Goal: Task Accomplishment & Management: Use online tool/utility

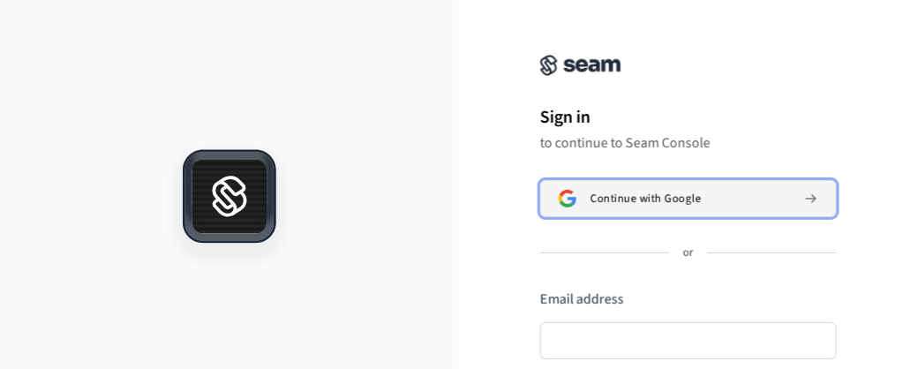
click at [641, 198] on span "Continue with Google" at bounding box center [645, 198] width 110 height 14
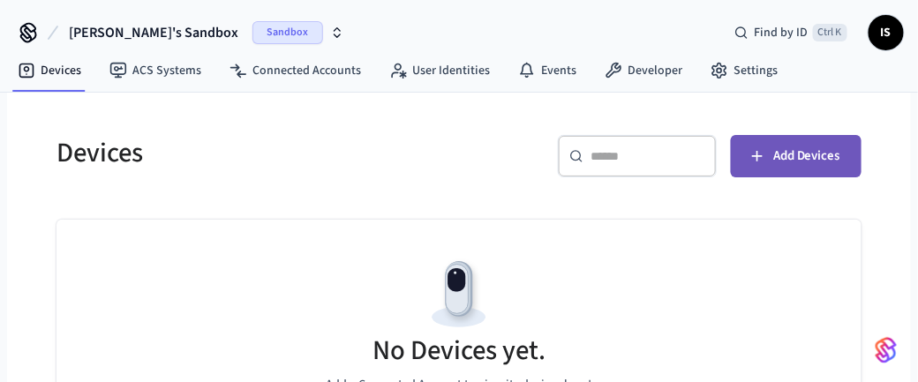
click at [807, 157] on span "Add Devices" at bounding box center [806, 156] width 67 height 23
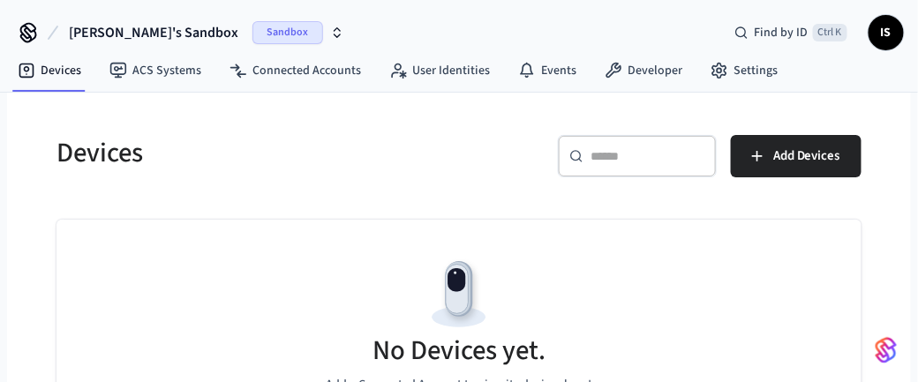
click at [330, 34] on icon "button" at bounding box center [337, 33] width 14 height 14
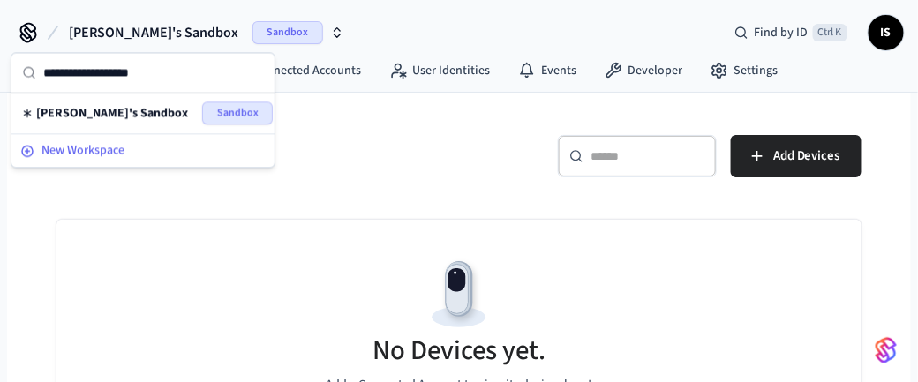
click at [111, 147] on span "New Workspace" at bounding box center [82, 150] width 83 height 19
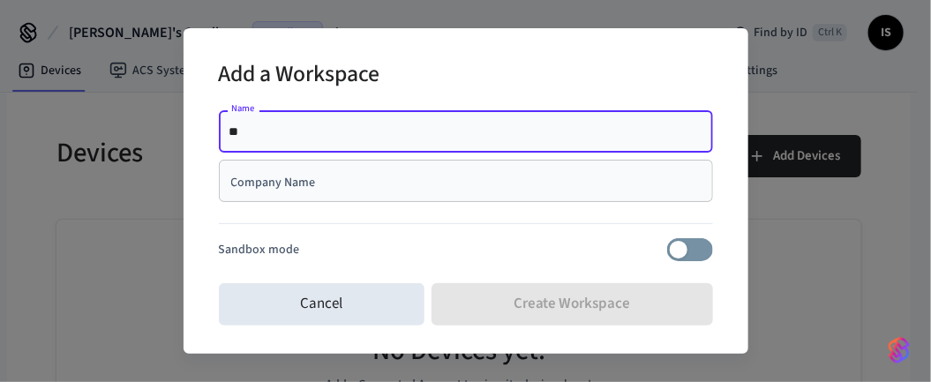
type input "*"
type input "**********"
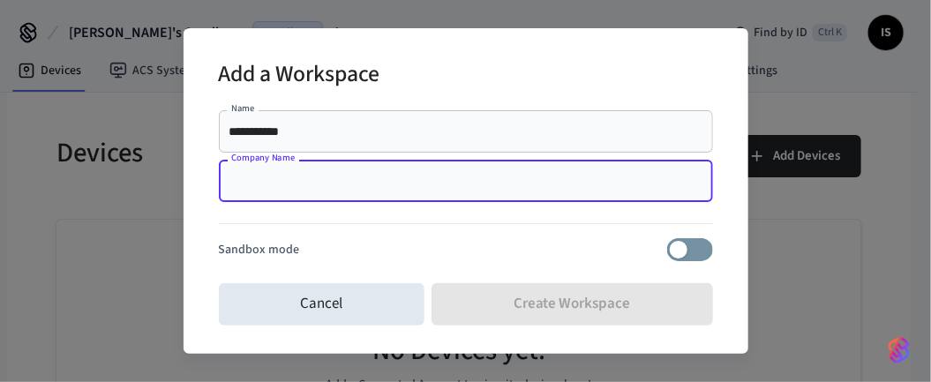
click at [268, 184] on input "Company Name" at bounding box center [465, 181] width 473 height 18
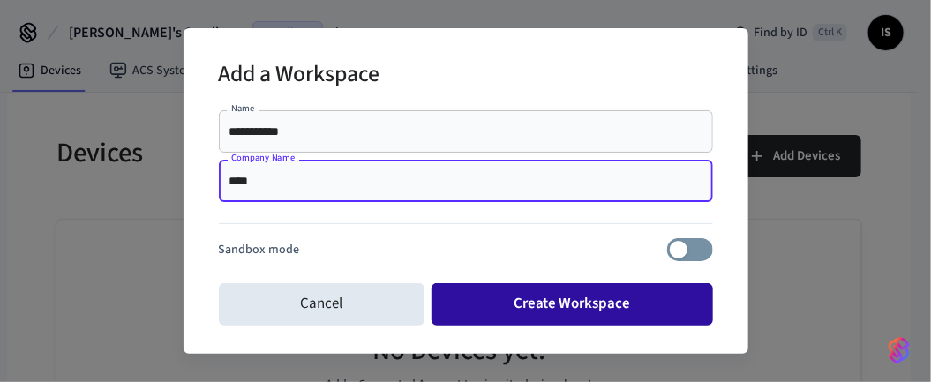
type input "****"
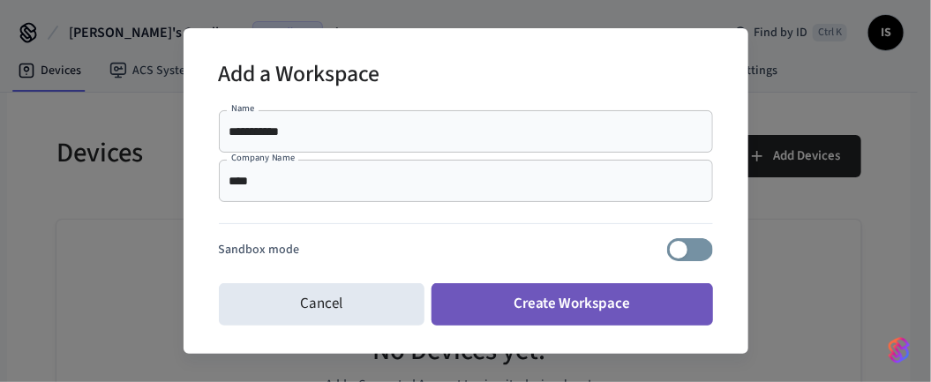
click at [572, 301] on button "Create Workspace" at bounding box center [571, 304] width 281 height 42
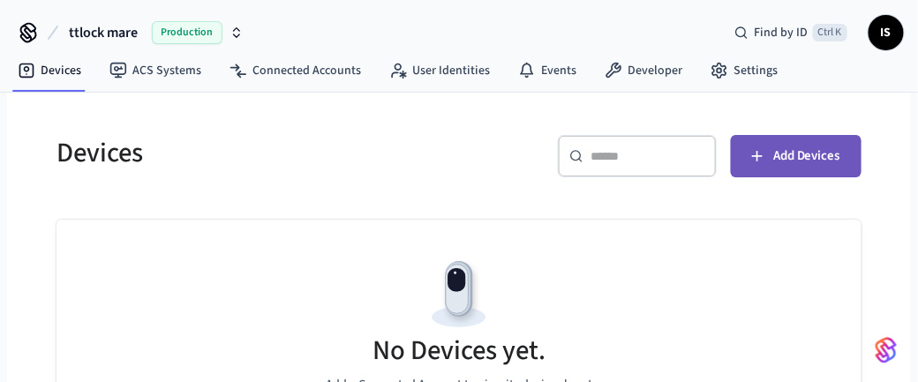
click at [781, 151] on span "Add Devices" at bounding box center [806, 156] width 67 height 23
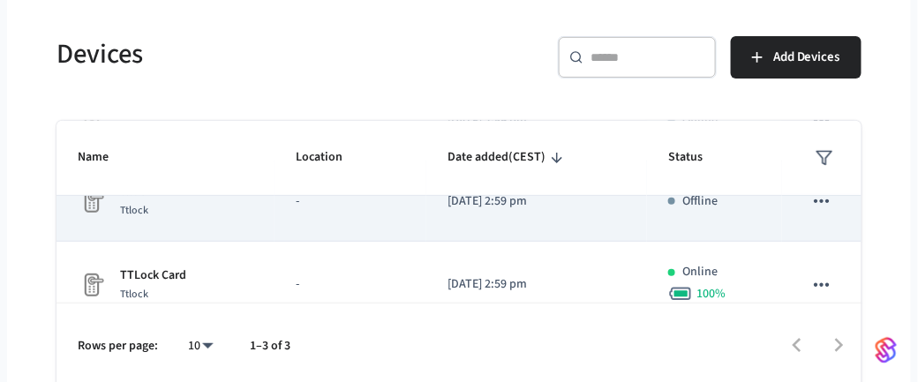
scroll to position [138, 0]
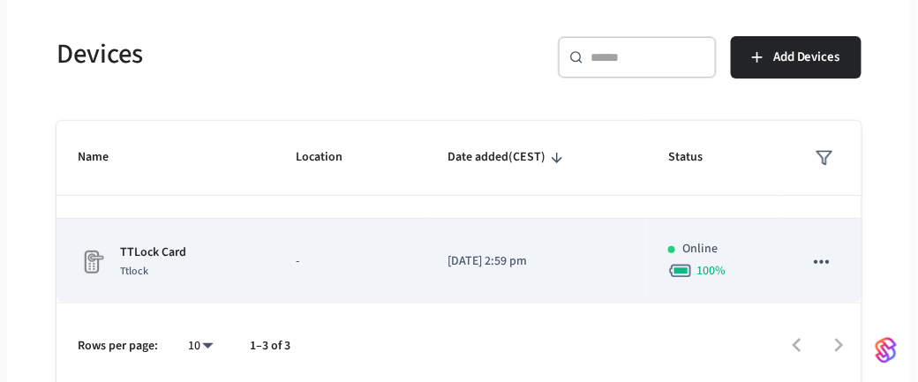
click at [189, 254] on div "TTLock Card Ttlock" at bounding box center [166, 262] width 176 height 37
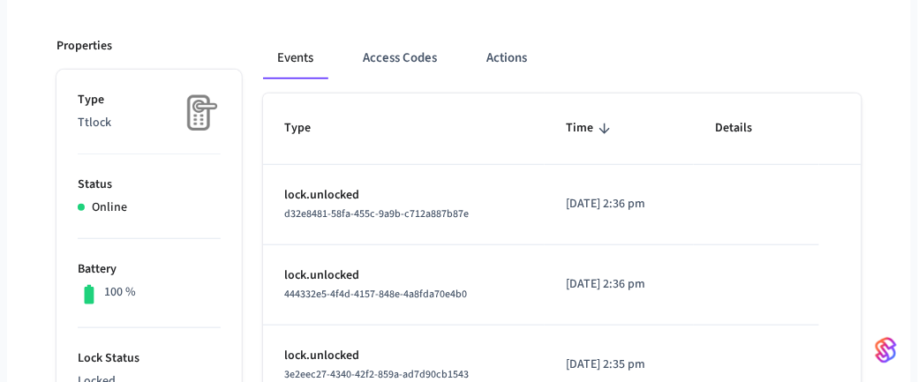
scroll to position [223, 0]
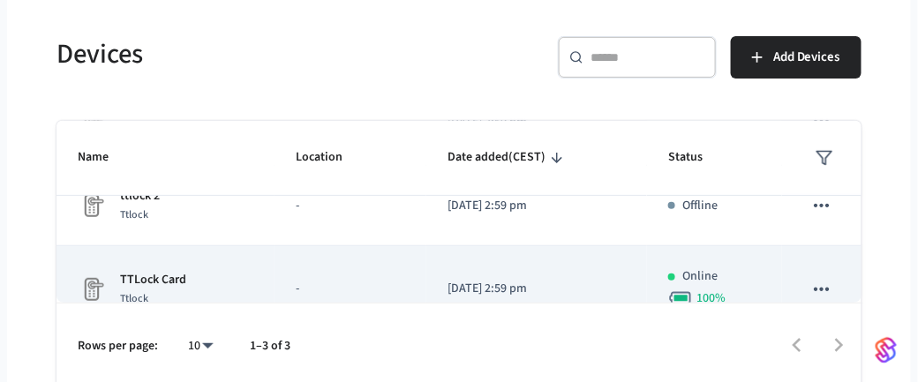
scroll to position [144, 0]
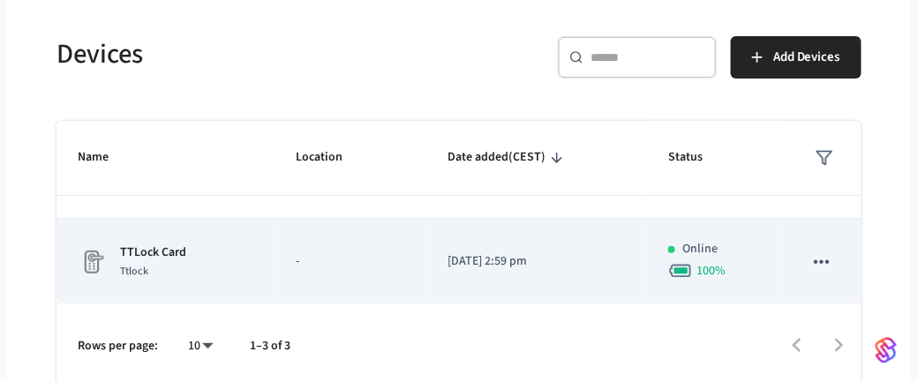
click at [214, 253] on div "TTLock Card Ttlock" at bounding box center [166, 262] width 176 height 37
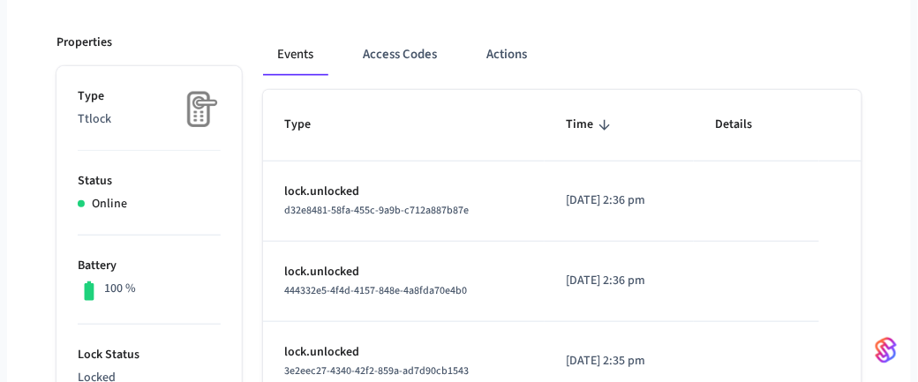
scroll to position [222, 0]
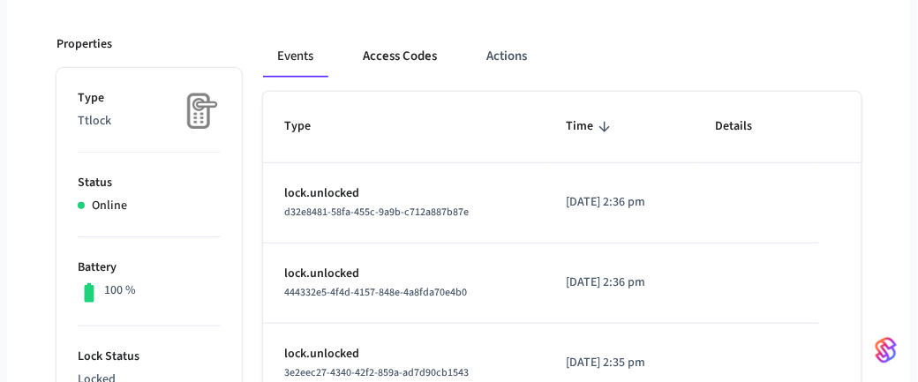
click at [414, 52] on button "Access Codes" at bounding box center [400, 56] width 102 height 42
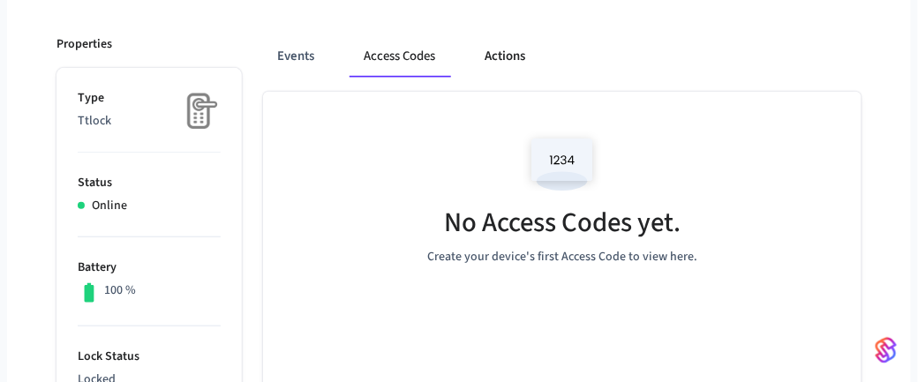
click at [505, 53] on button "Actions" at bounding box center [504, 56] width 69 height 42
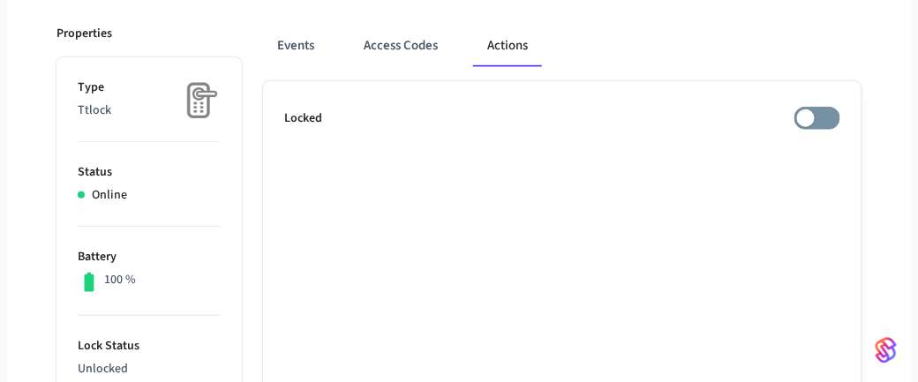
scroll to position [233, 0]
click at [289, 43] on button "Events" at bounding box center [295, 46] width 65 height 42
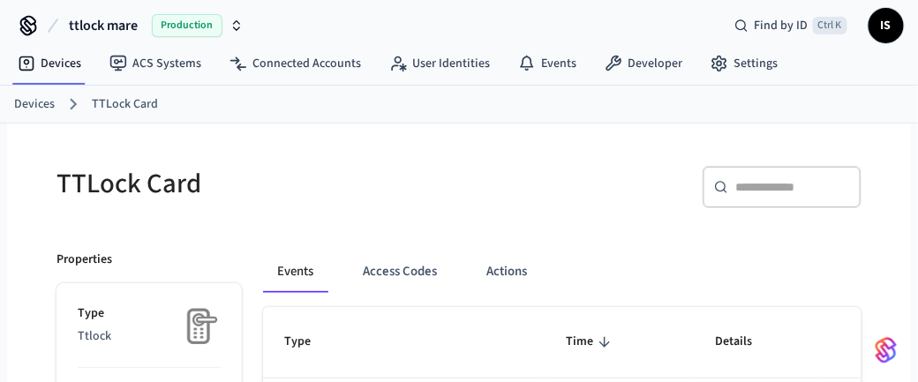
scroll to position [0, 0]
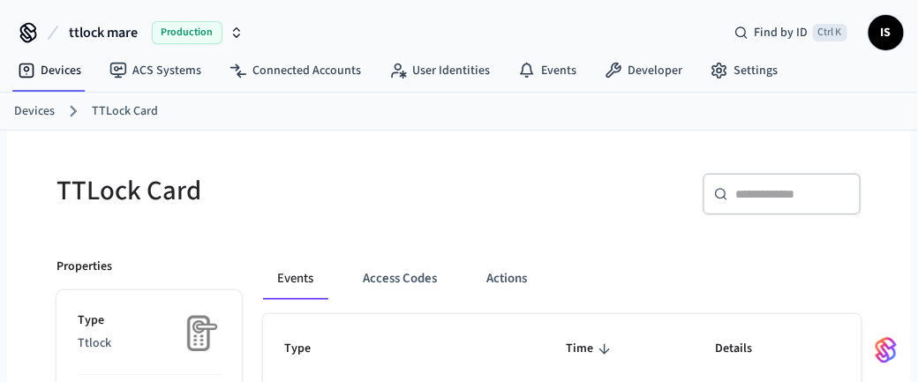
click at [238, 36] on icon "button" at bounding box center [236, 33] width 14 height 14
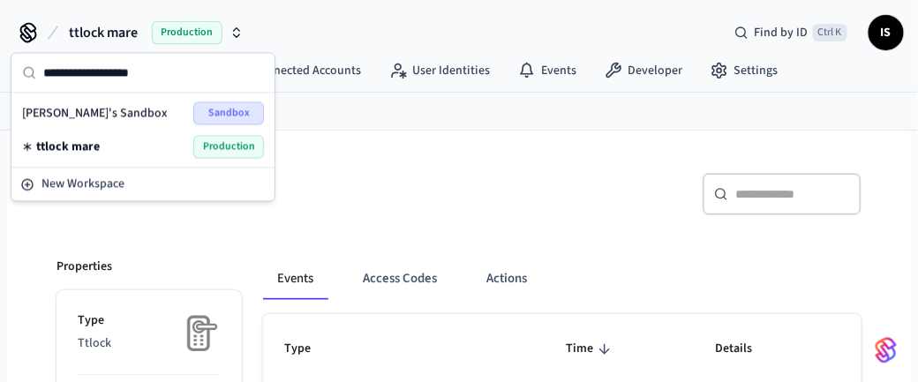
click at [339, 158] on div "TTLock Card" at bounding box center [241, 191] width 413 height 78
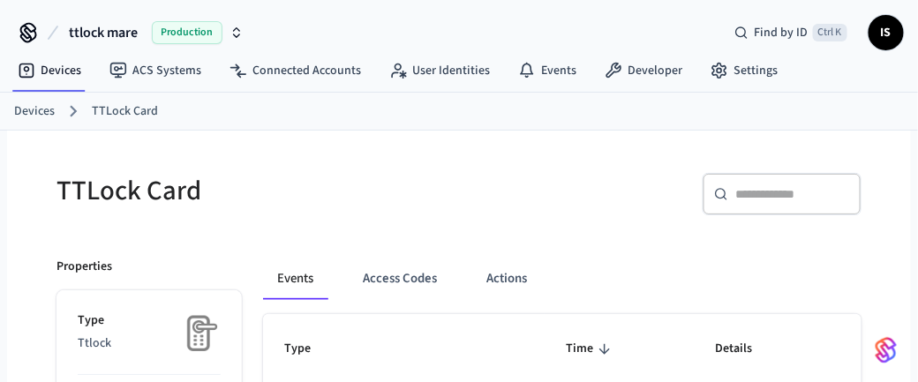
click at [884, 34] on span "IS" at bounding box center [886, 33] width 32 height 32
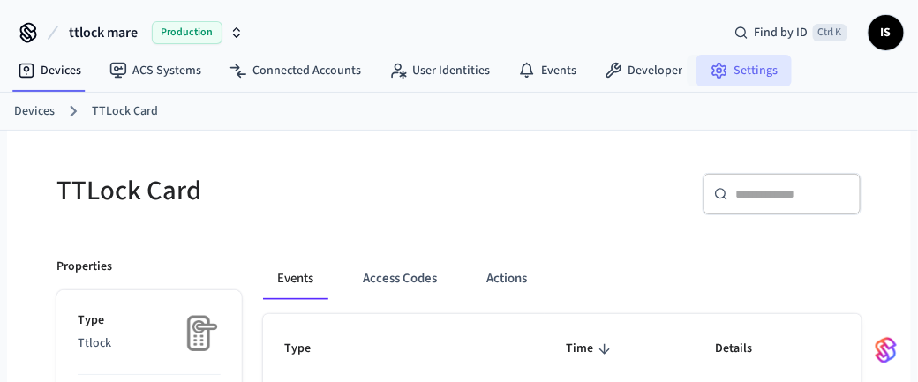
click at [740, 70] on link "Settings" at bounding box center [743, 71] width 95 height 32
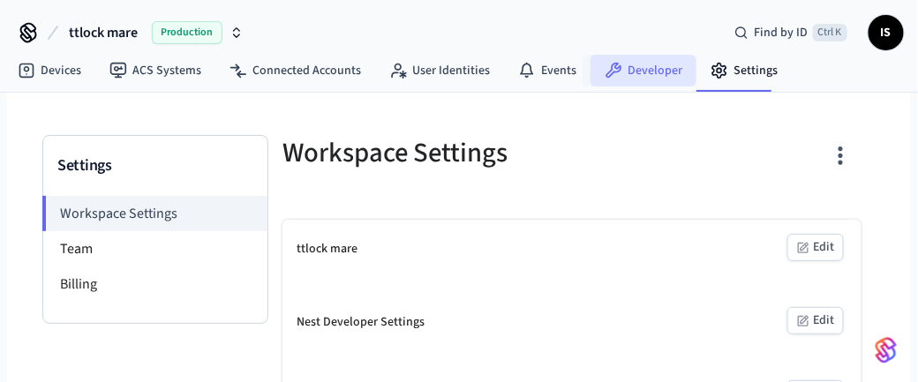
click at [635, 70] on link "Developer" at bounding box center [643, 71] width 106 height 32
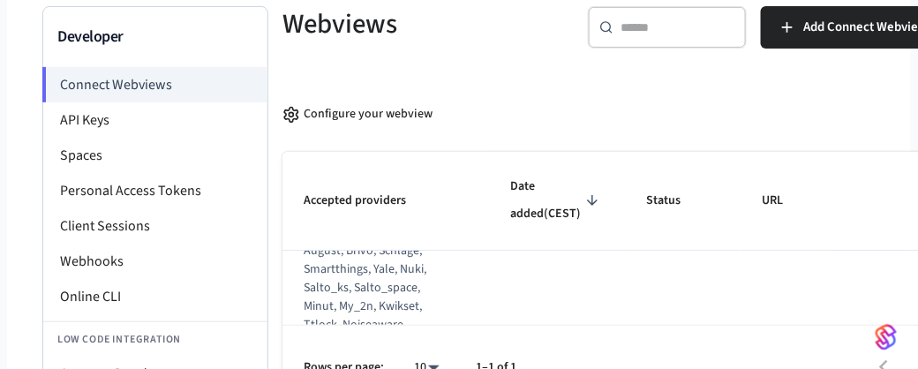
scroll to position [127, 0]
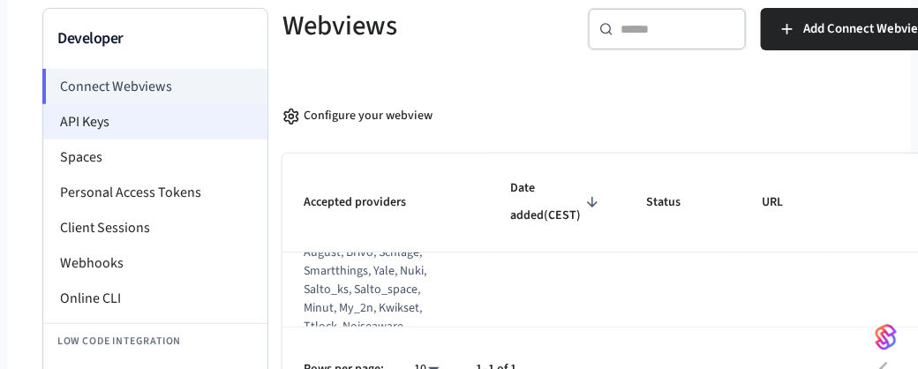
click at [95, 122] on li "API Keys" at bounding box center [155, 121] width 224 height 35
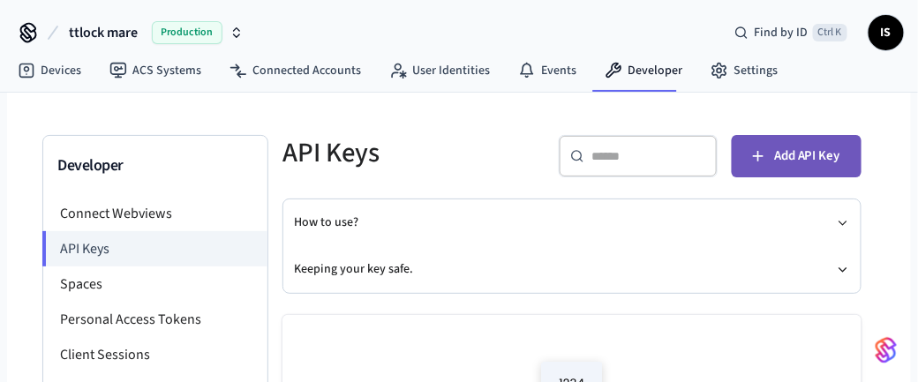
click at [805, 146] on span "Add API Key" at bounding box center [807, 156] width 66 height 23
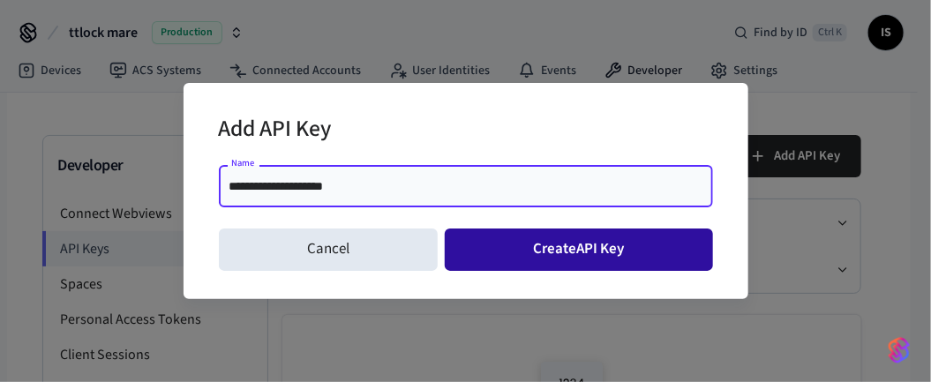
type input "**********"
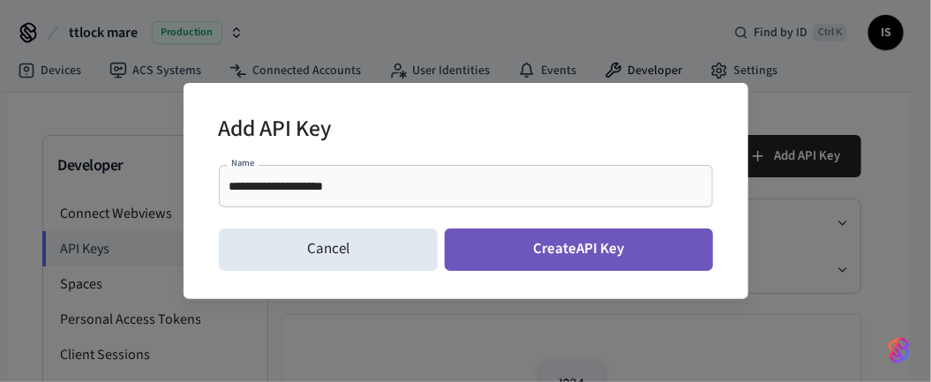
click at [679, 244] on button "Create API Key" at bounding box center [579, 250] width 268 height 42
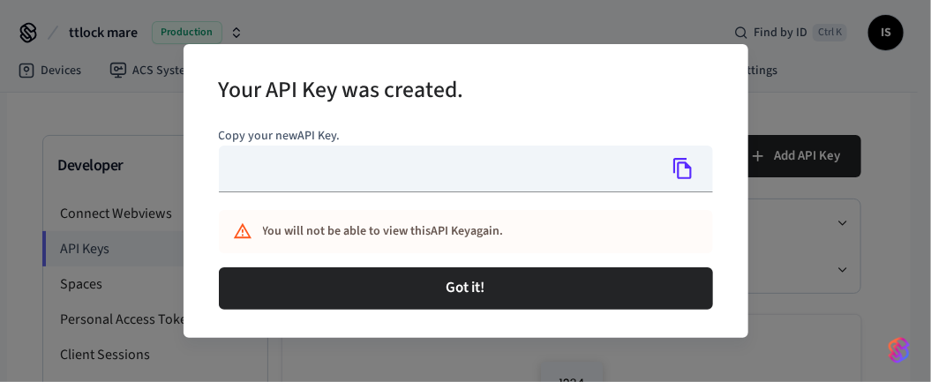
type input "**********"
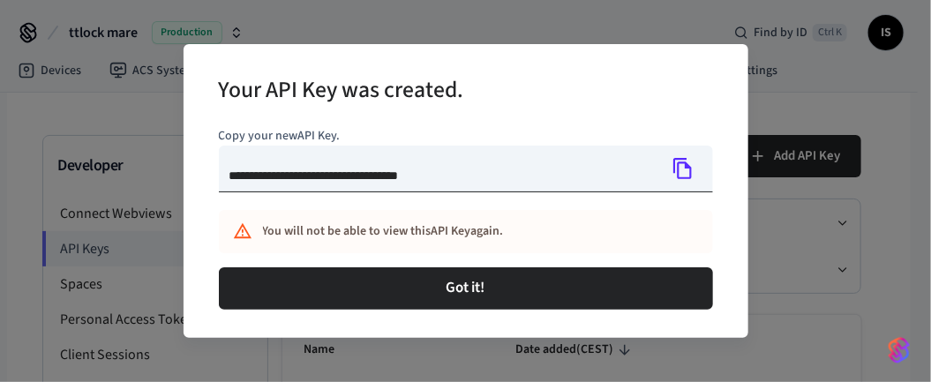
click at [686, 168] on icon "Copy" at bounding box center [683, 168] width 19 height 21
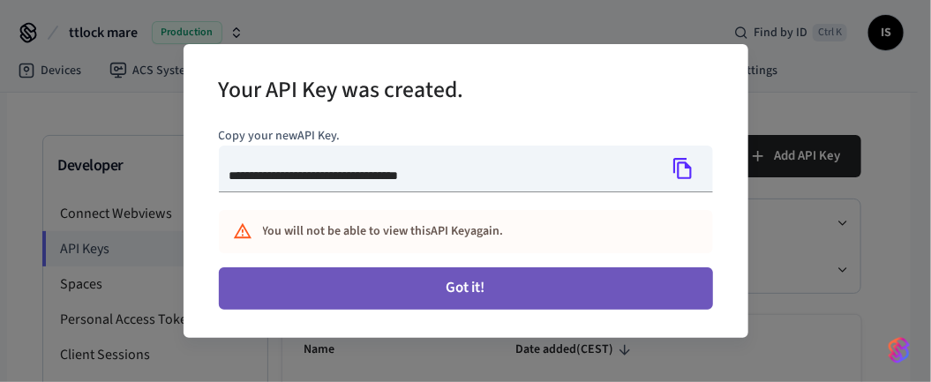
click at [559, 277] on button "Got it!" at bounding box center [466, 288] width 494 height 42
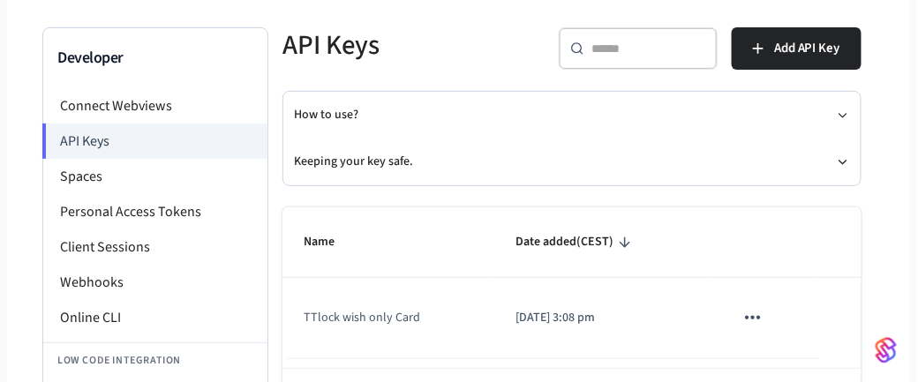
scroll to position [109, 0]
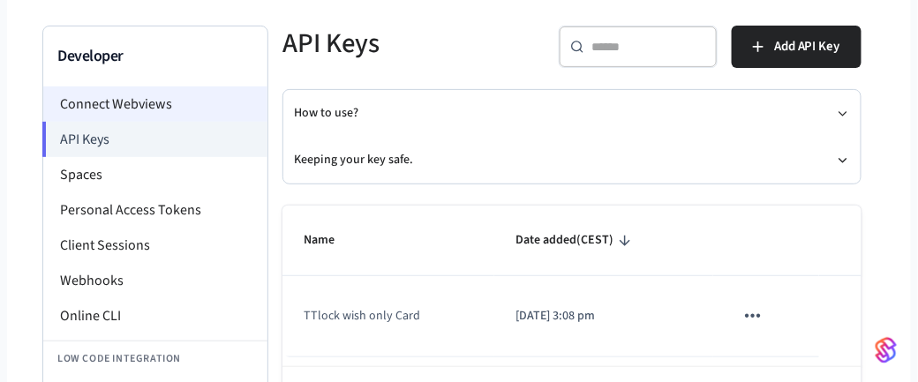
click at [161, 103] on li "Connect Webviews" at bounding box center [155, 103] width 224 height 35
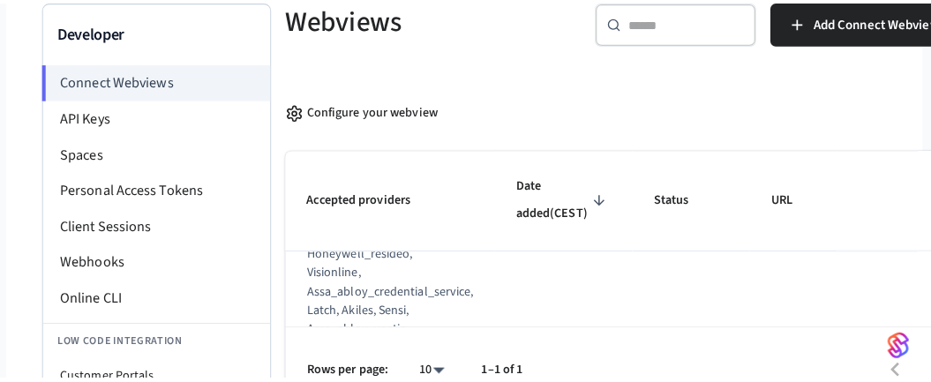
scroll to position [227, 0]
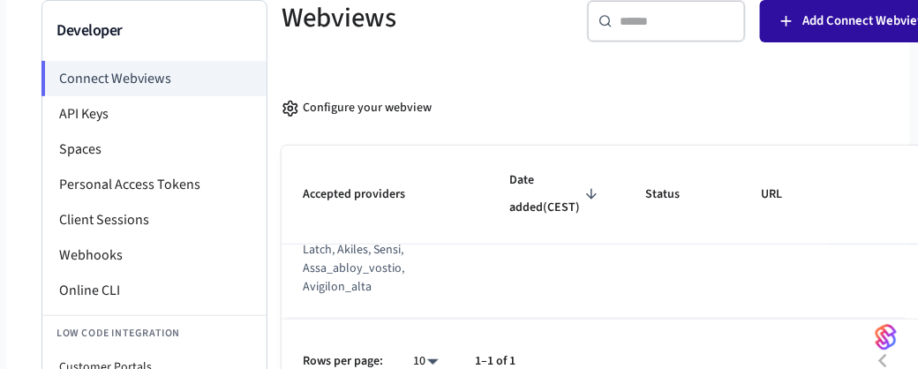
click at [828, 18] on span "Add Connect Webview" at bounding box center [864, 21] width 124 height 23
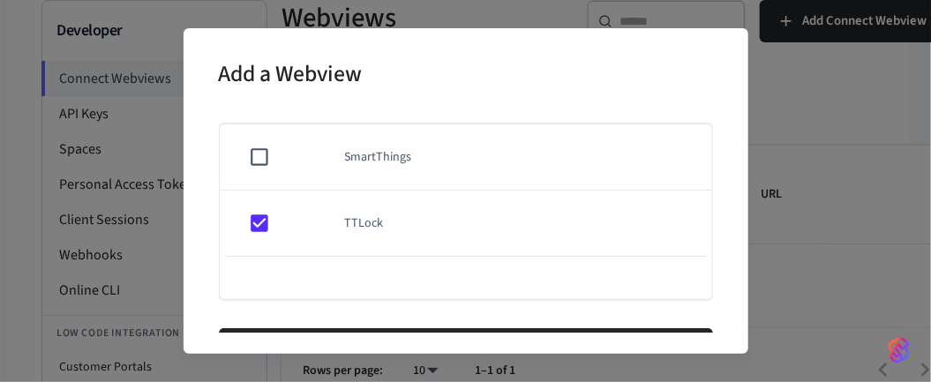
scroll to position [0, 0]
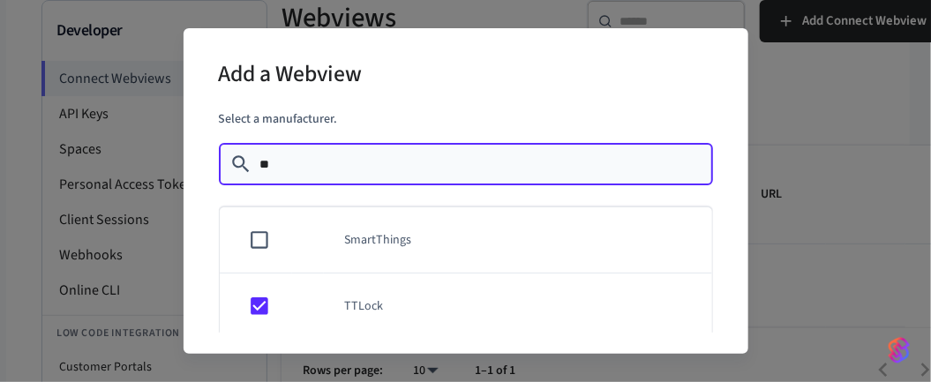
click at [389, 168] on input "**" at bounding box center [480, 164] width 443 height 18
type input "*"
type input "***"
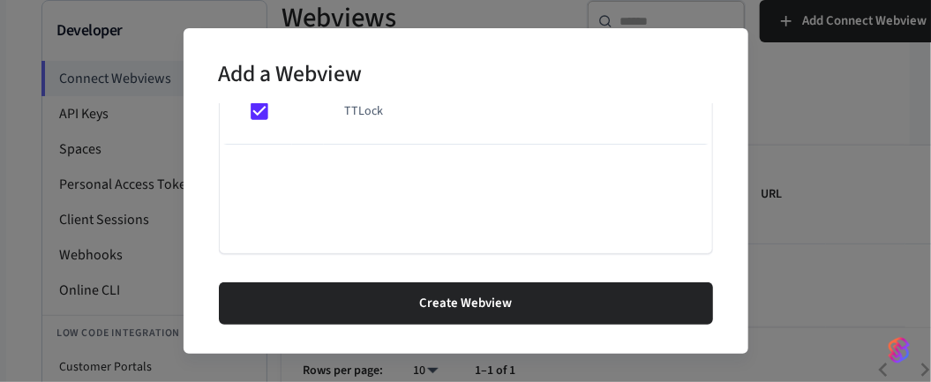
scroll to position [135, 0]
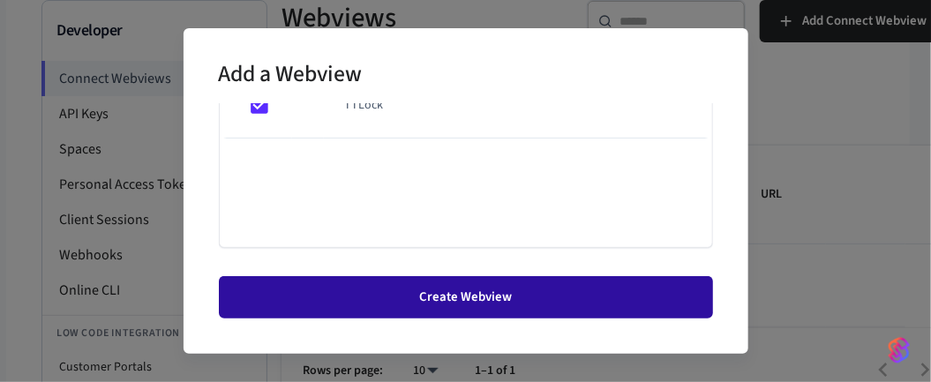
click at [589, 299] on button "Create Webview" at bounding box center [466, 297] width 494 height 42
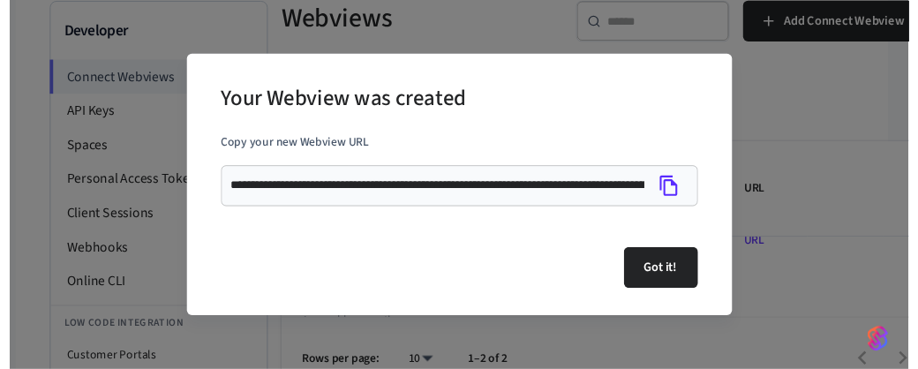
scroll to position [306, 0]
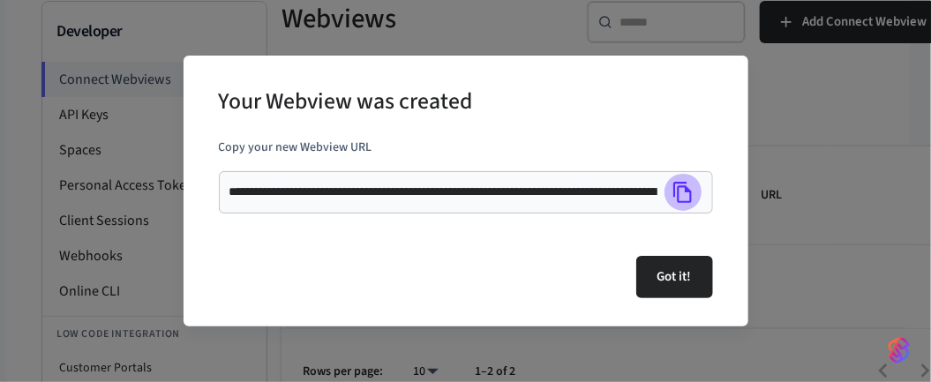
click at [687, 193] on icon "Copy" at bounding box center [682, 192] width 23 height 23
click at [682, 187] on icon "Copy" at bounding box center [682, 192] width 23 height 23
click at [689, 198] on icon "Copy" at bounding box center [682, 192] width 23 height 23
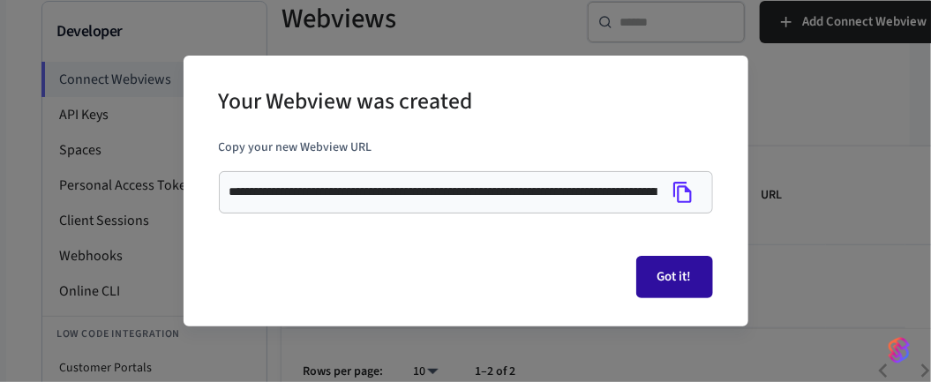
click at [692, 272] on button "Got it!" at bounding box center [674, 277] width 77 height 42
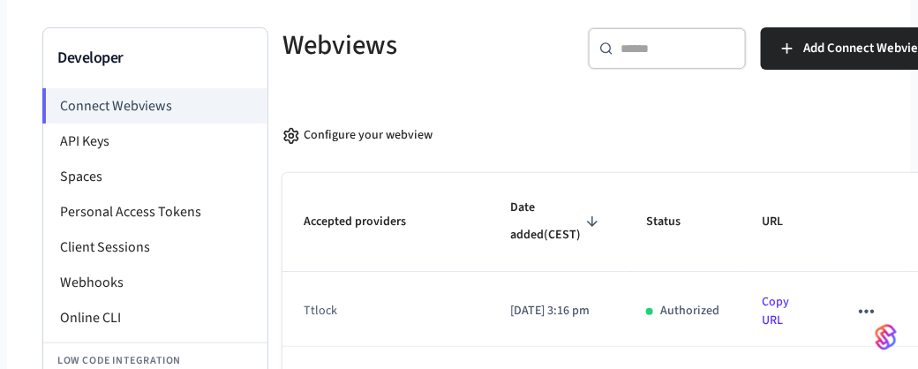
scroll to position [108, 1]
drag, startPoint x: 681, startPoint y: 334, endPoint x: 624, endPoint y: 338, distance: 57.5
click at [624, 338] on td "Authorized" at bounding box center [682, 312] width 116 height 80
copy p "Authorized"
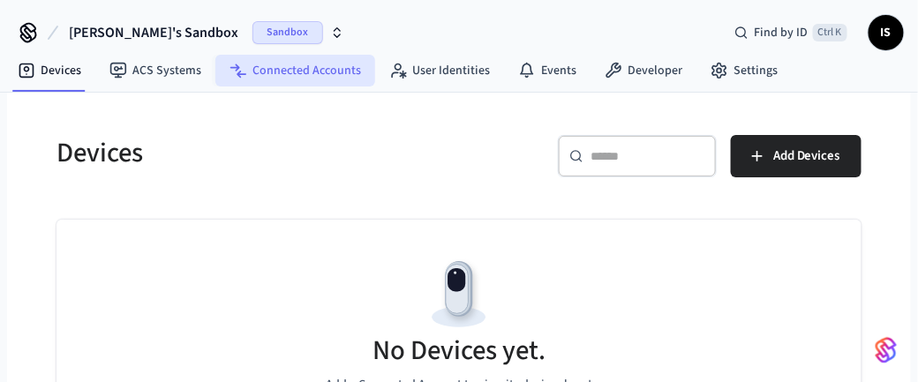
click at [311, 73] on link "Connected Accounts" at bounding box center [295, 71] width 160 height 32
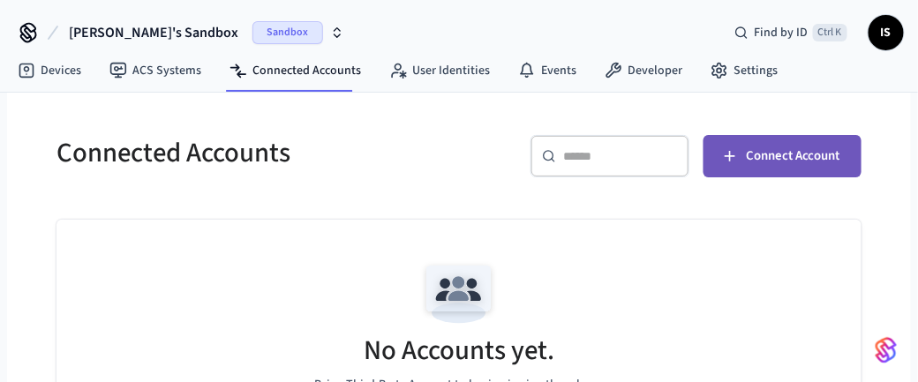
click at [763, 160] on span "Connect Account" at bounding box center [793, 156] width 94 height 23
